Goal: Book appointment/travel/reservation

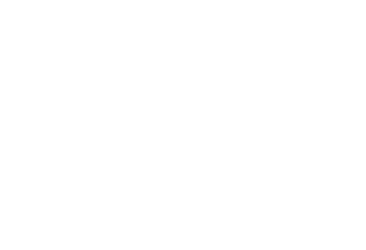
scroll to position [1332, 0]
click at [132, 224] on div "Tierischer Urlaubsspaß Hotels für Tierliebhaber" at bounding box center [96, 199] width 165 height 124
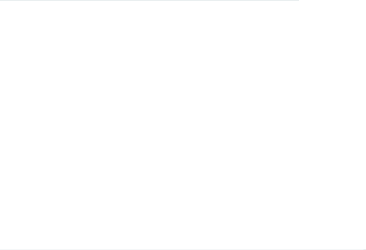
scroll to position [1211, 0]
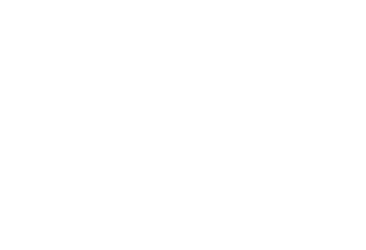
click at [71, 83] on div "Familienhotel finden" at bounding box center [54, 103] width 80 height 40
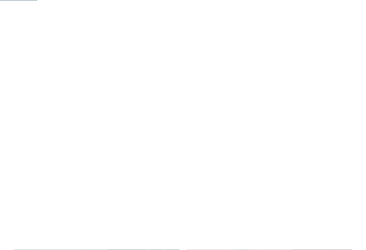
scroll to position [327, 0]
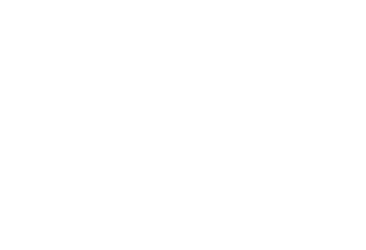
click at [322, 51] on icon at bounding box center [320, 57] width 15 height 13
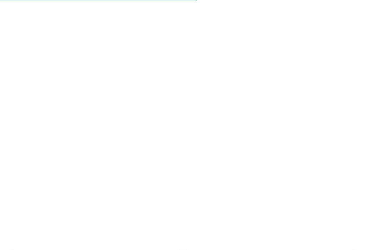
click at [329, 107] on div at bounding box center [269, 103] width 165 height 93
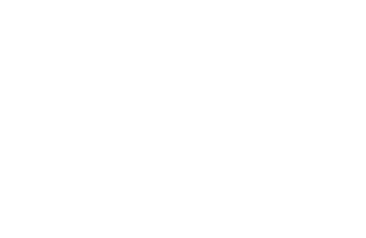
scroll to position [730, 0]
click at [129, 82] on div at bounding box center [96, 93] width 165 height 93
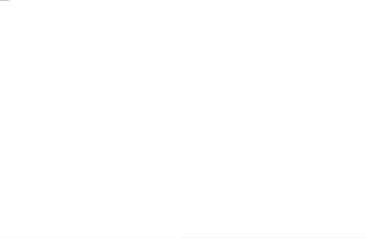
scroll to position [62, 0]
